Goal: Download file/media

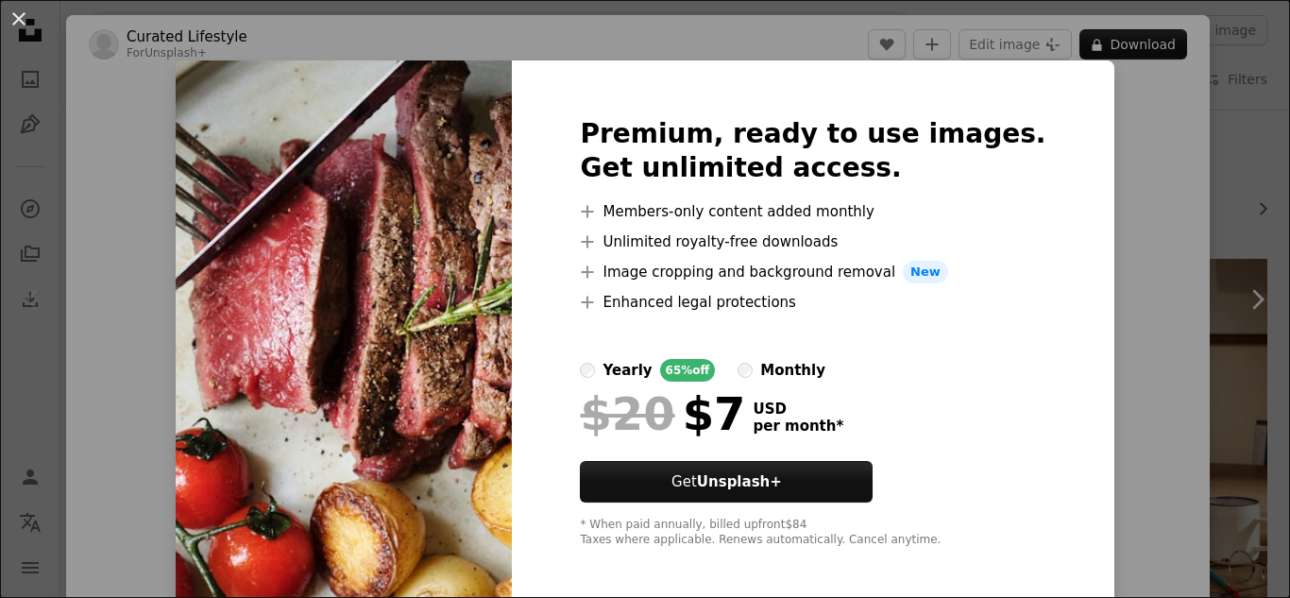
scroll to position [148, 0]
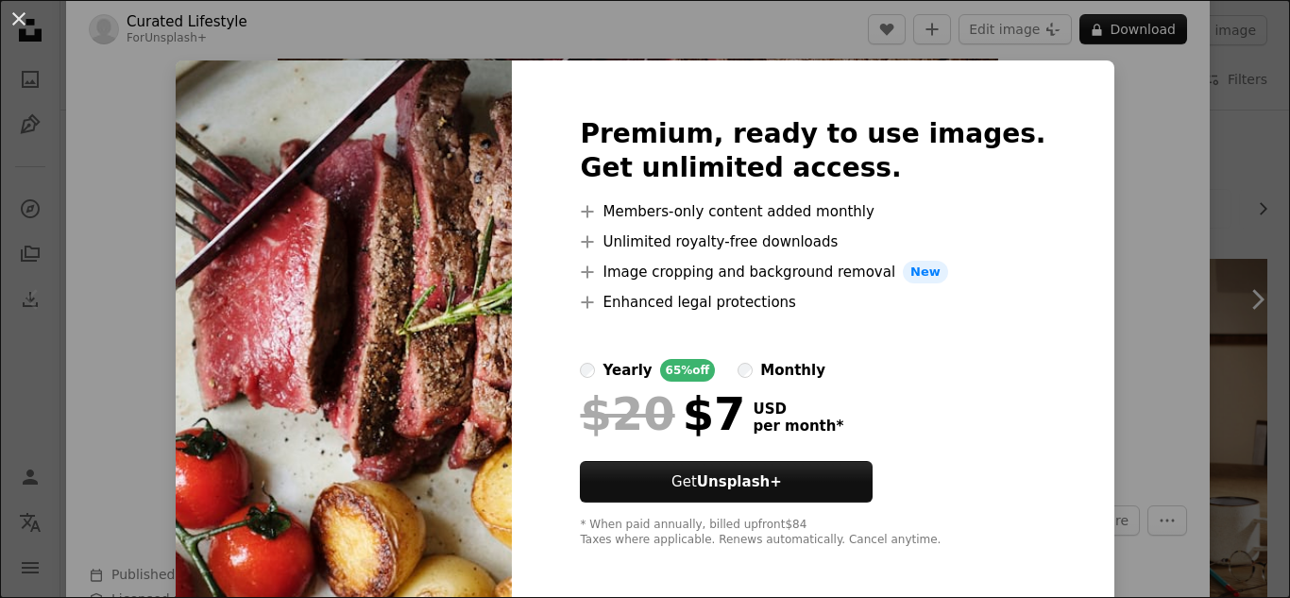
click at [1149, 226] on div "An X shape Premium, ready to use images. Get unlimited access. A plus sign Memb…" at bounding box center [645, 299] width 1290 height 598
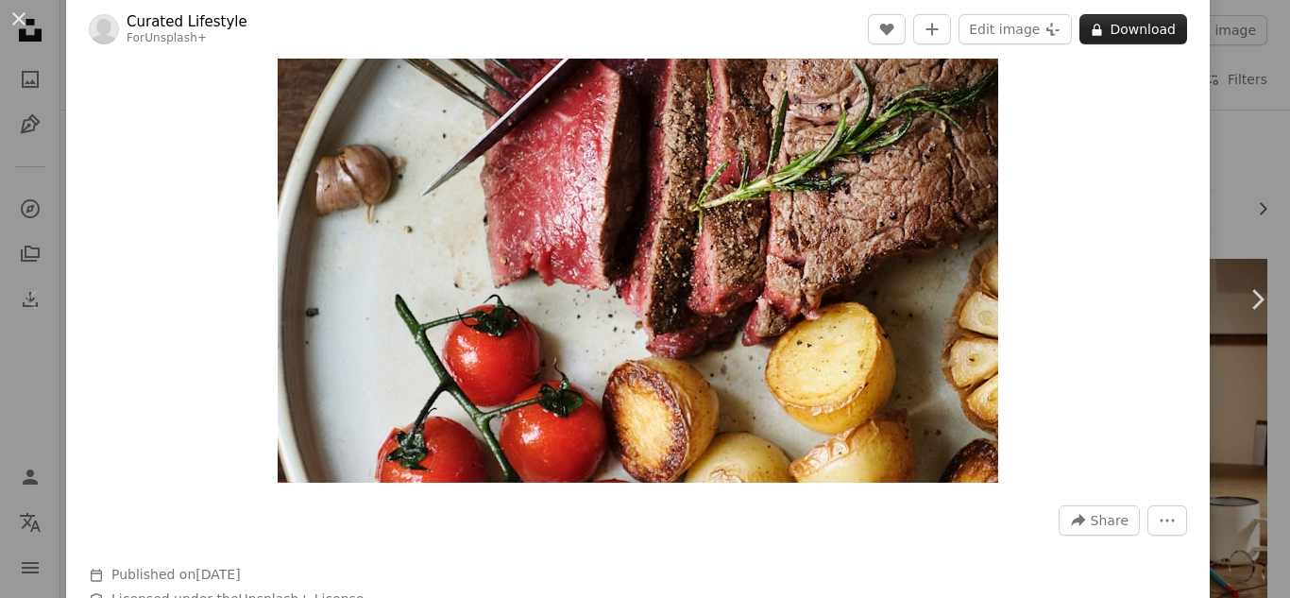
click at [1152, 26] on button "A lock Download" at bounding box center [1134, 29] width 108 height 30
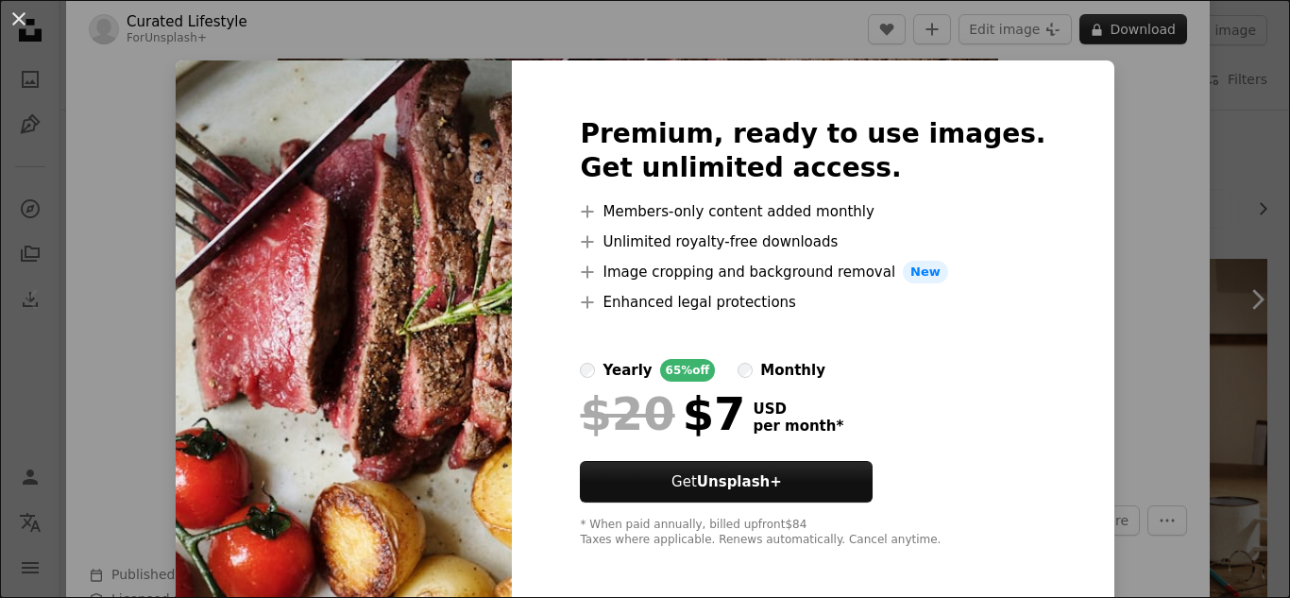
scroll to position [9, 0]
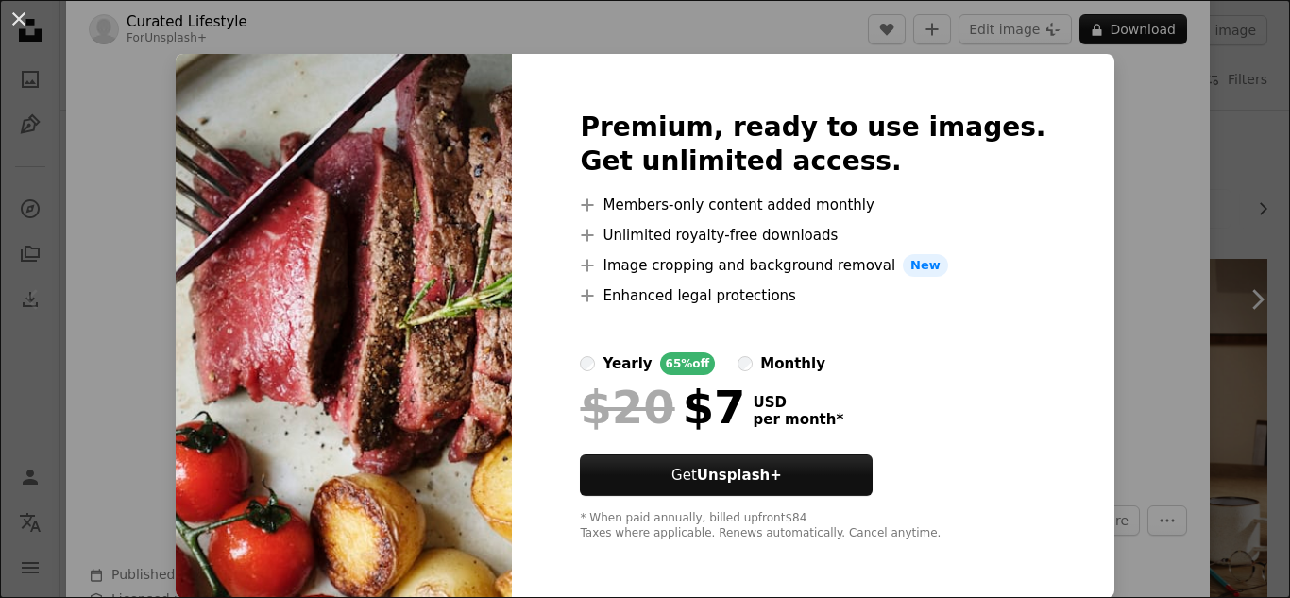
click at [1169, 244] on div "An X shape Premium, ready to use images. Get unlimited access. A plus sign Memb…" at bounding box center [645, 299] width 1290 height 598
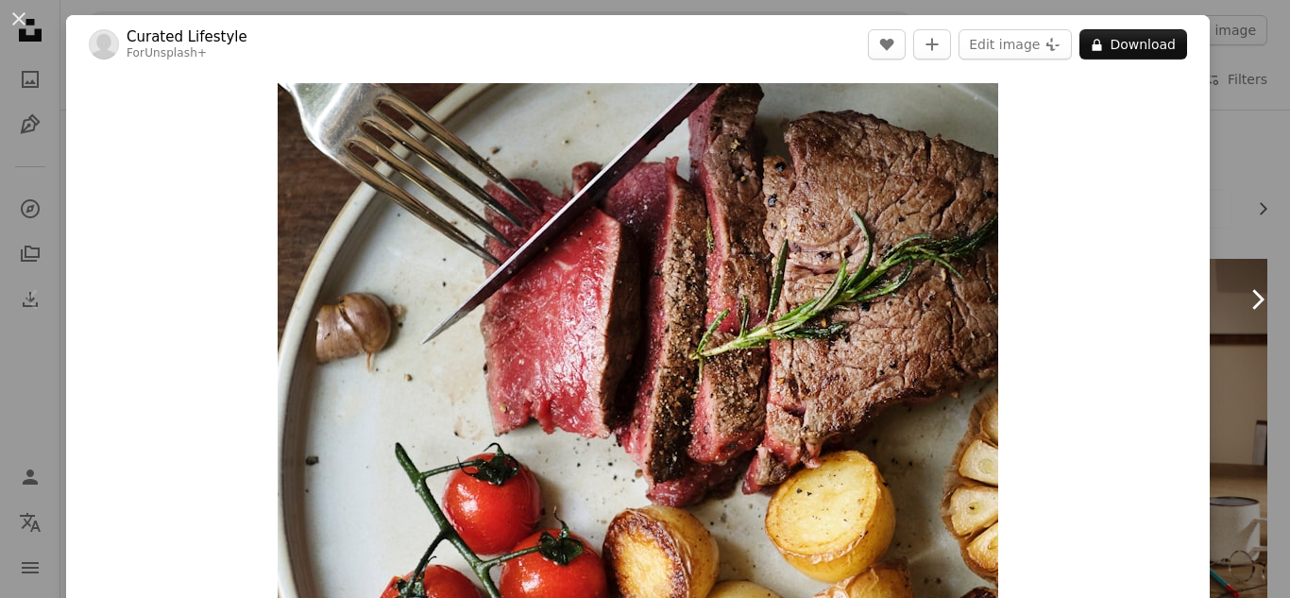
click at [1243, 248] on link "Chevron right" at bounding box center [1257, 299] width 66 height 181
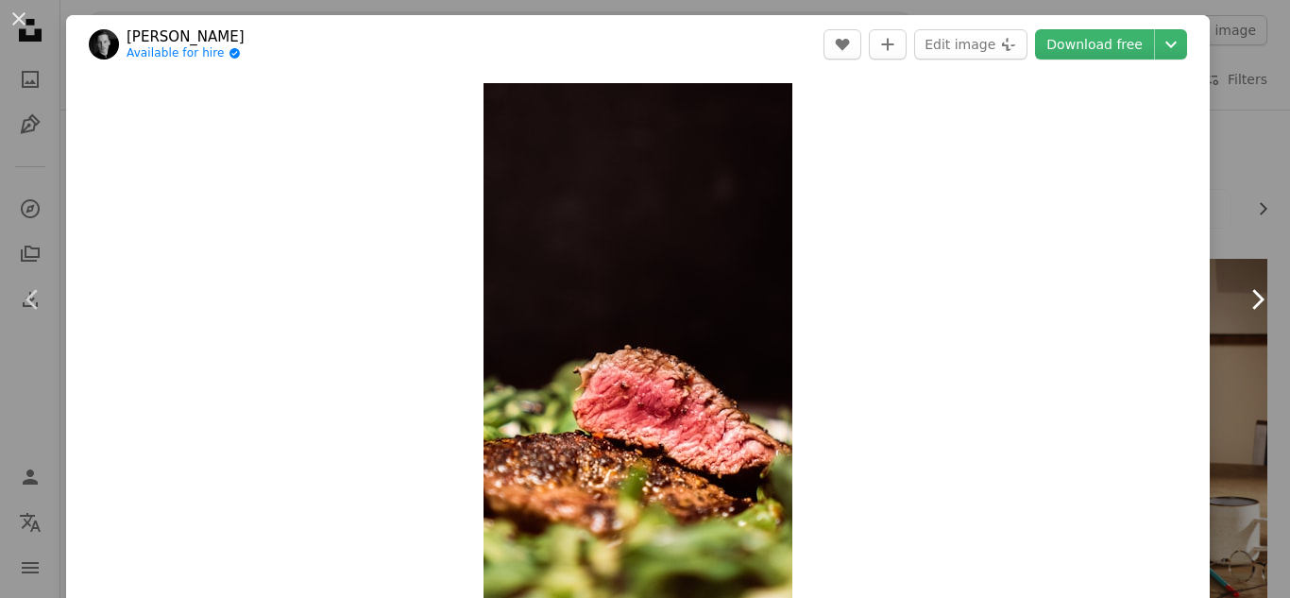
click at [451, 37] on header "[PERSON_NAME] Available for hire A checkmark inside of a circle A heart A plus …" at bounding box center [638, 44] width 1144 height 59
click at [29, 19] on button "An X shape" at bounding box center [19, 19] width 23 height 23
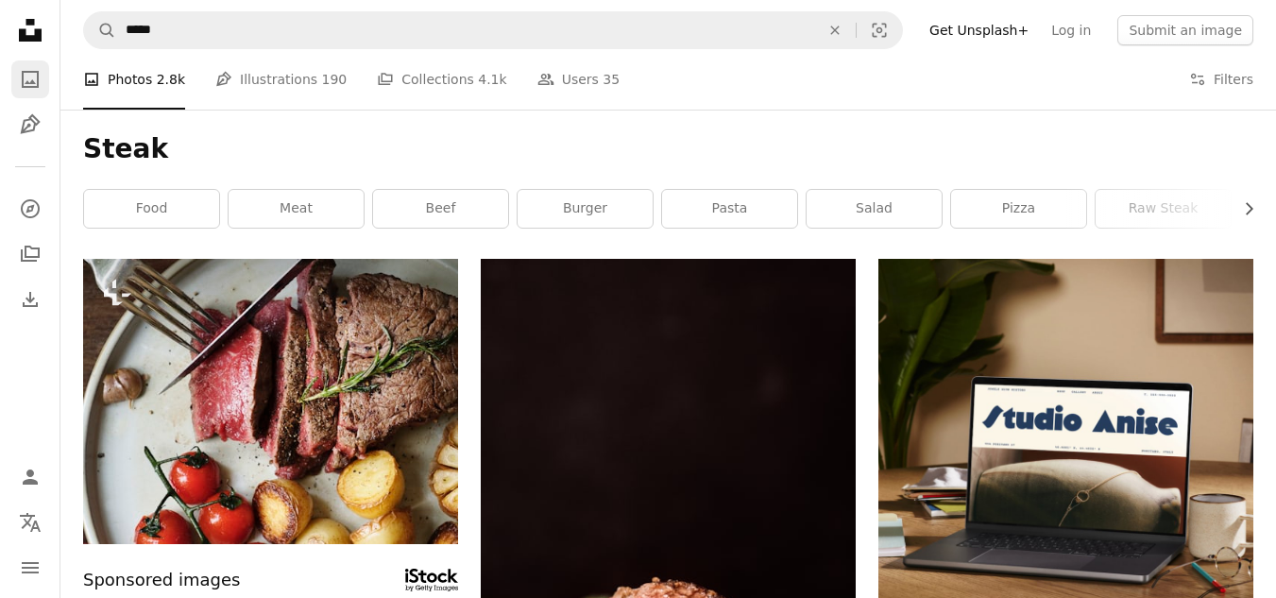
click at [27, 88] on icon "Photos" at bounding box center [30, 79] width 17 height 17
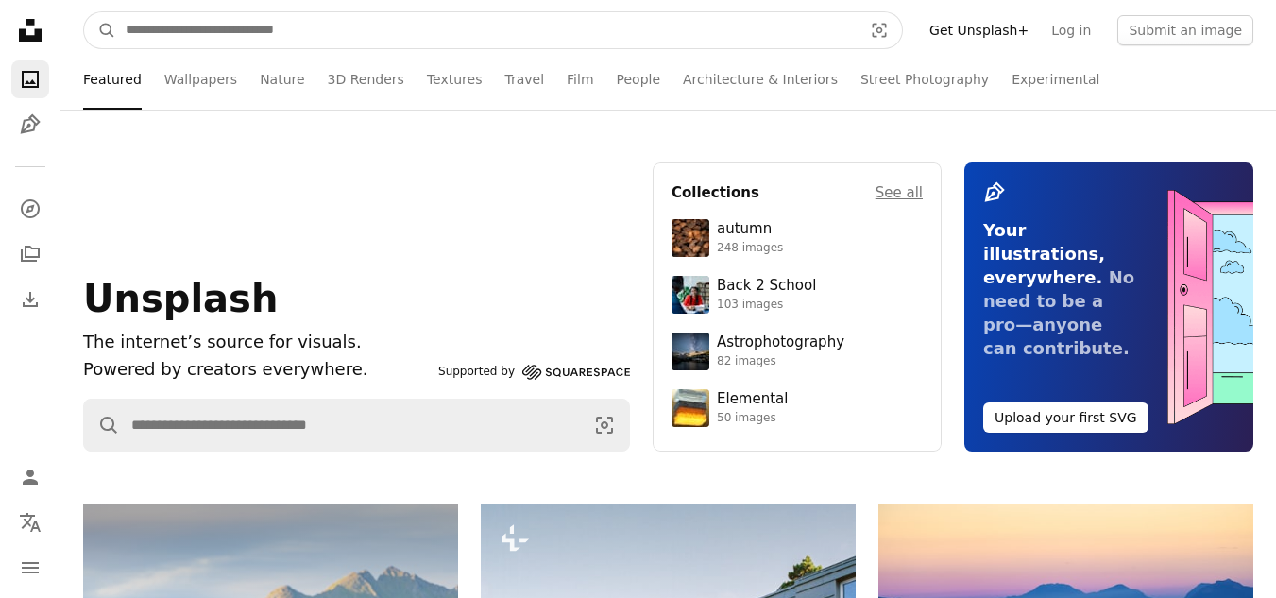
click at [755, 23] on input "Find visuals sitewide" at bounding box center [486, 30] width 741 height 36
